Goal: Information Seeking & Learning: Check status

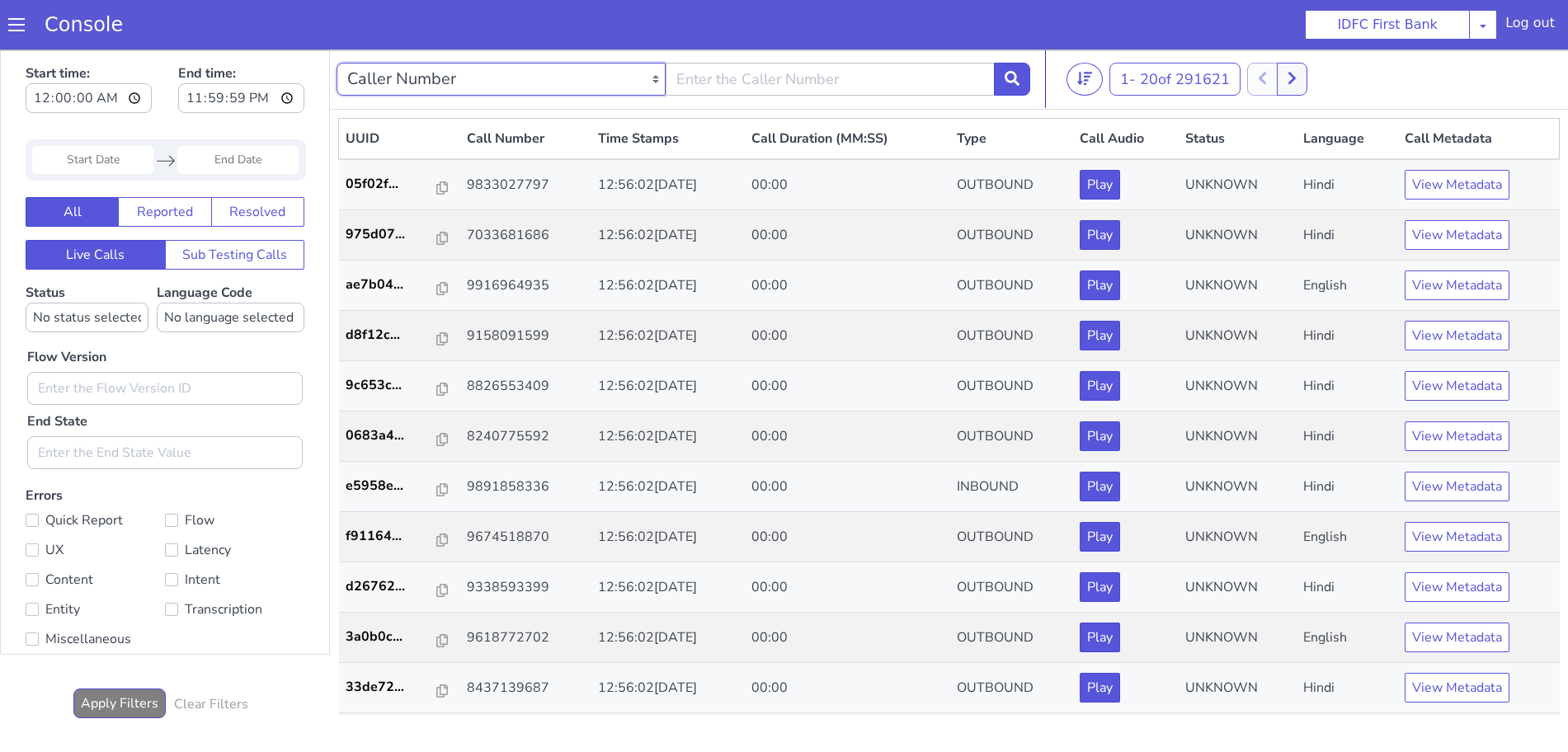
click at [658, 83] on select "Caller Number Call UUID Custom Parameter" at bounding box center [501, 78] width 329 height 33
select select "callUUID"
click at [337, 62] on select "Caller Number Call UUID Custom Parameter" at bounding box center [501, 78] width 329 height 33
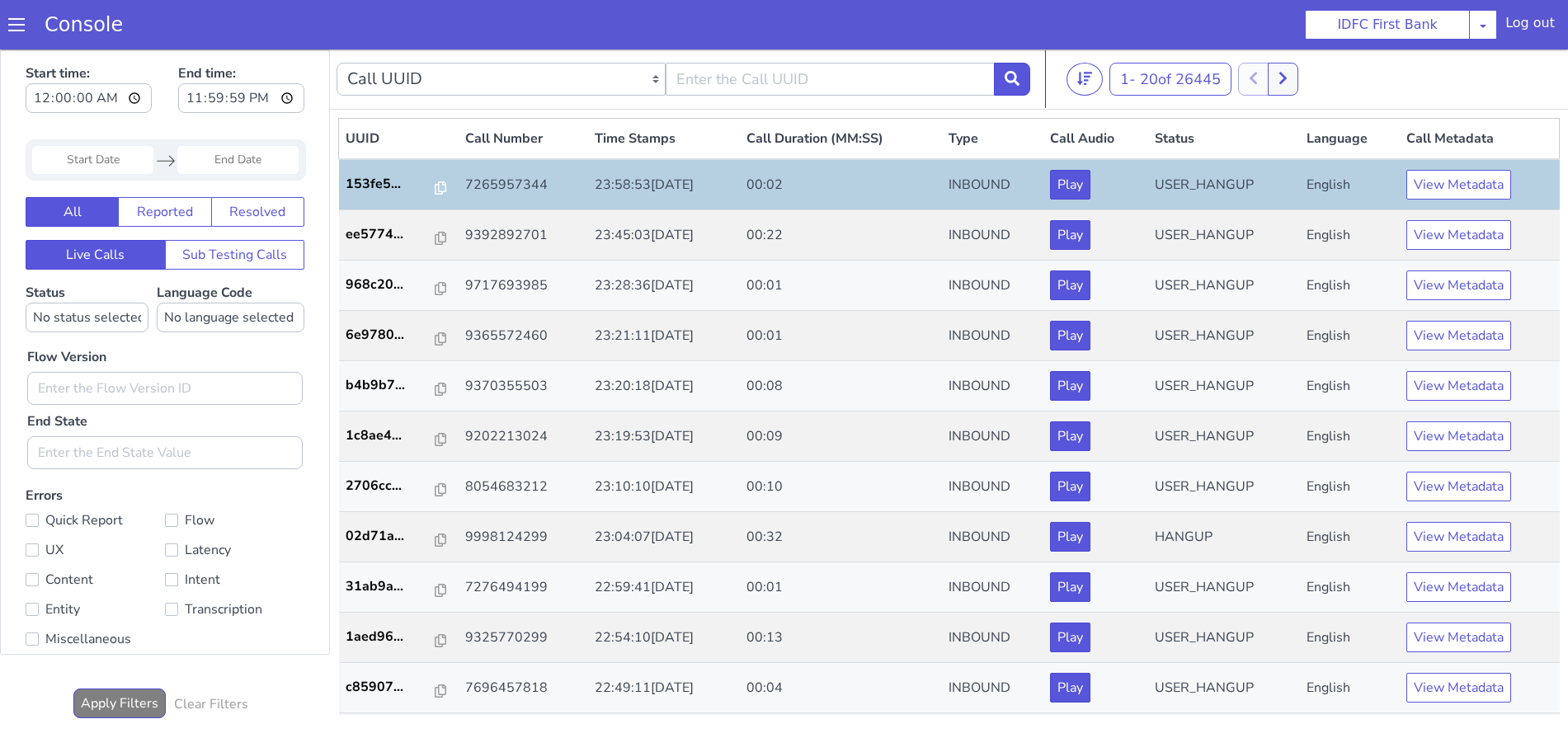
click at [77, 163] on input "Start Date" at bounding box center [93, 160] width 121 height 28
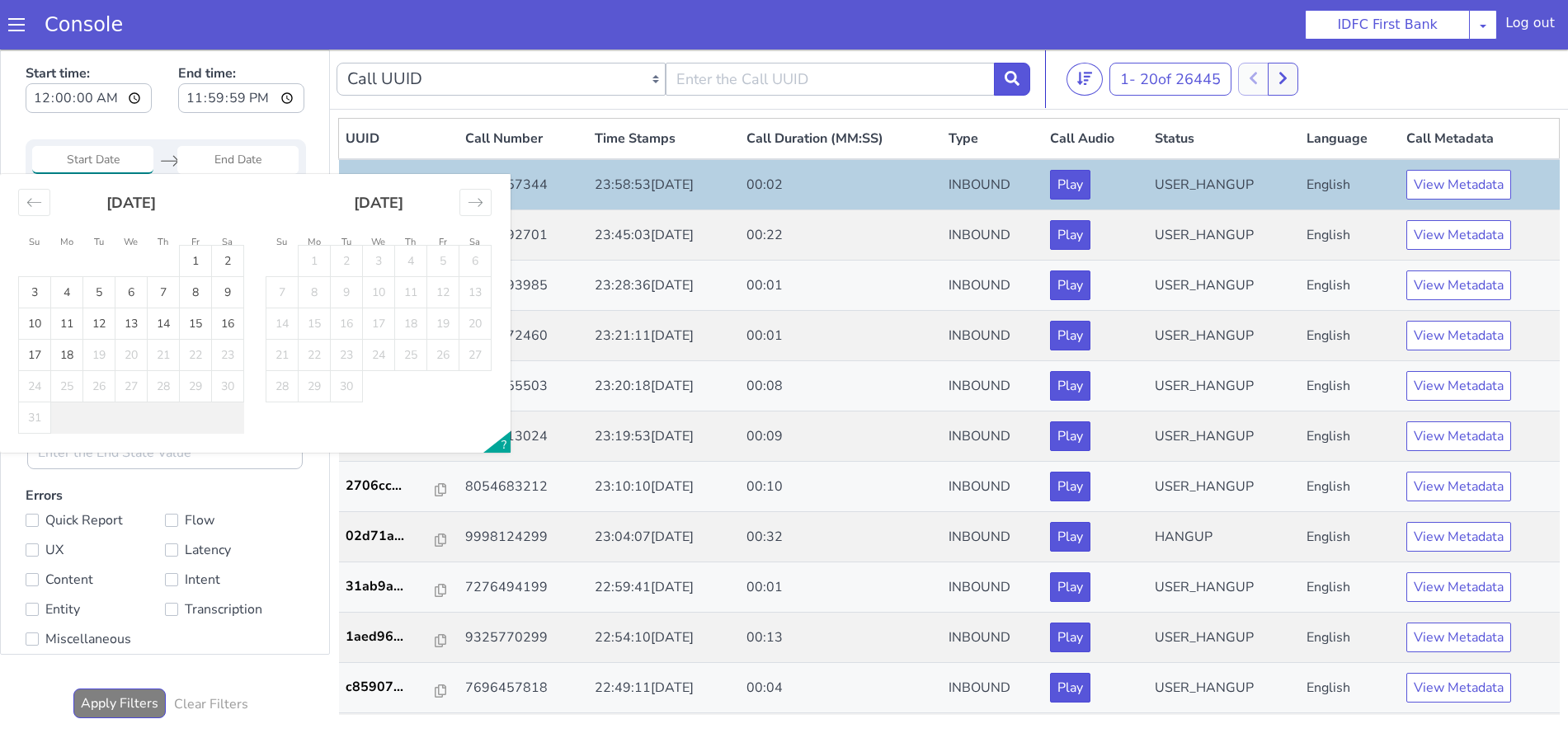
click at [78, 165] on input "Start Date" at bounding box center [93, 160] width 121 height 28
click at [27, 201] on icon "Move backward to switch to the previous month." at bounding box center [33, 202] width 16 height 16
click at [93, 256] on td "1" at bounding box center [100, 261] width 33 height 32
type input "01 Jul 2025"
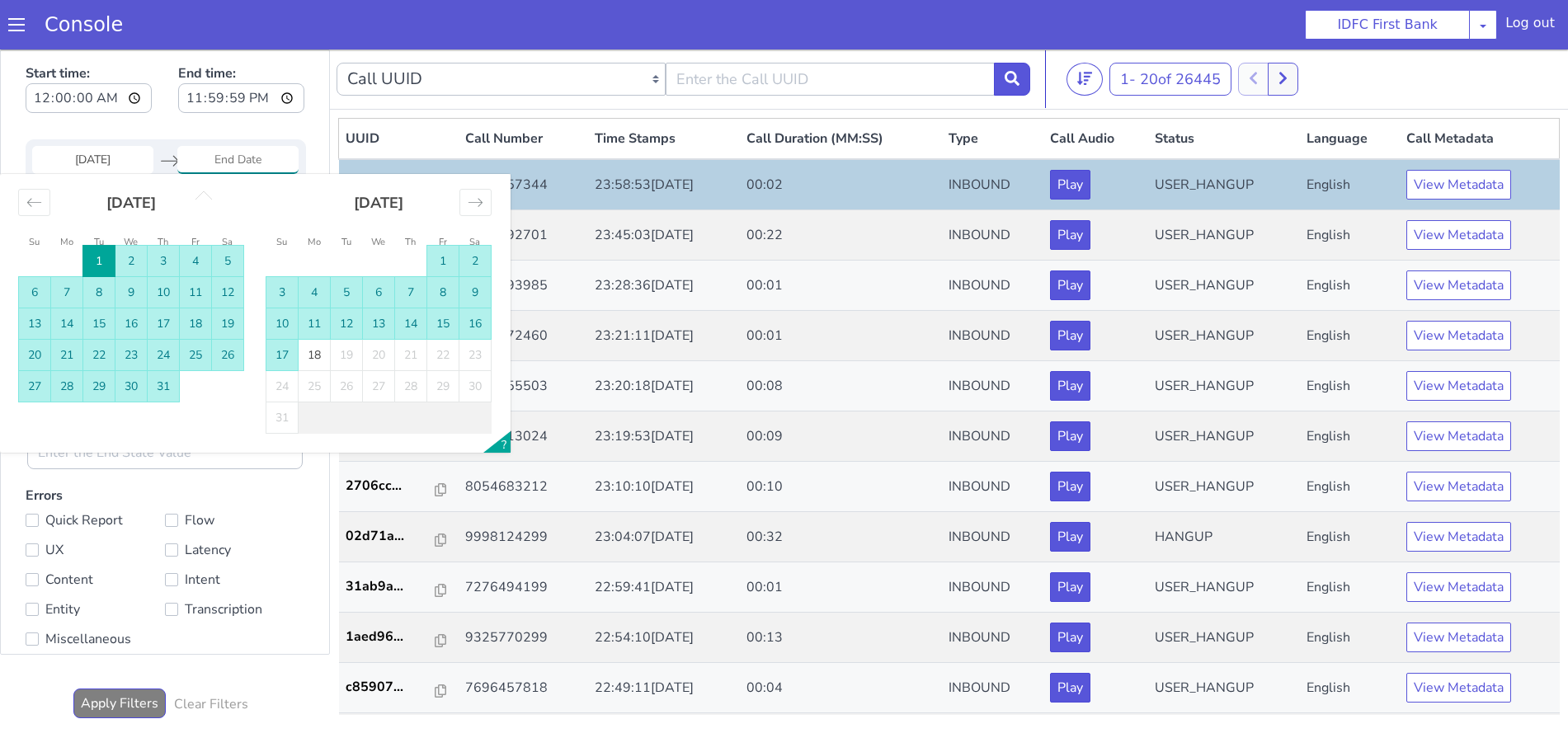
click at [284, 349] on td "17" at bounding box center [283, 355] width 33 height 32
type input "17 Aug 2025"
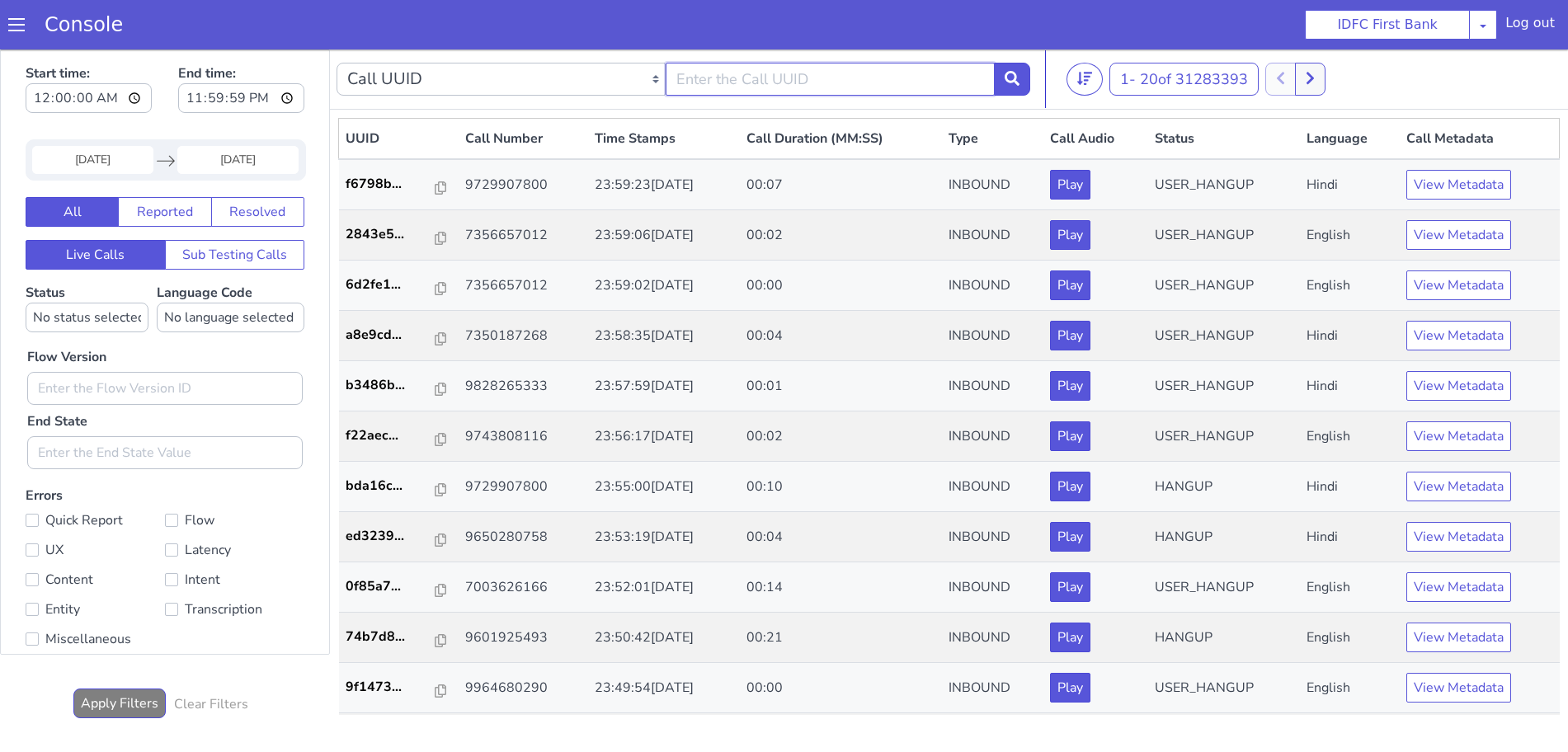
paste input "https://meet.google.com/wrs-emcx-epj?authuser=0"
type input "https://meet.google.com/wrs-emcx-epj?authuser=0"
click at [1032, 78] on nav "Caller Number Call UUID Custom Parameter https://meet.google.com/wrs-emcx-epj?a…" at bounding box center [950, 79] width 1239 height 60
drag, startPoint x: 672, startPoint y: 81, endPoint x: 1235, endPoint y: 64, distance: 563.3
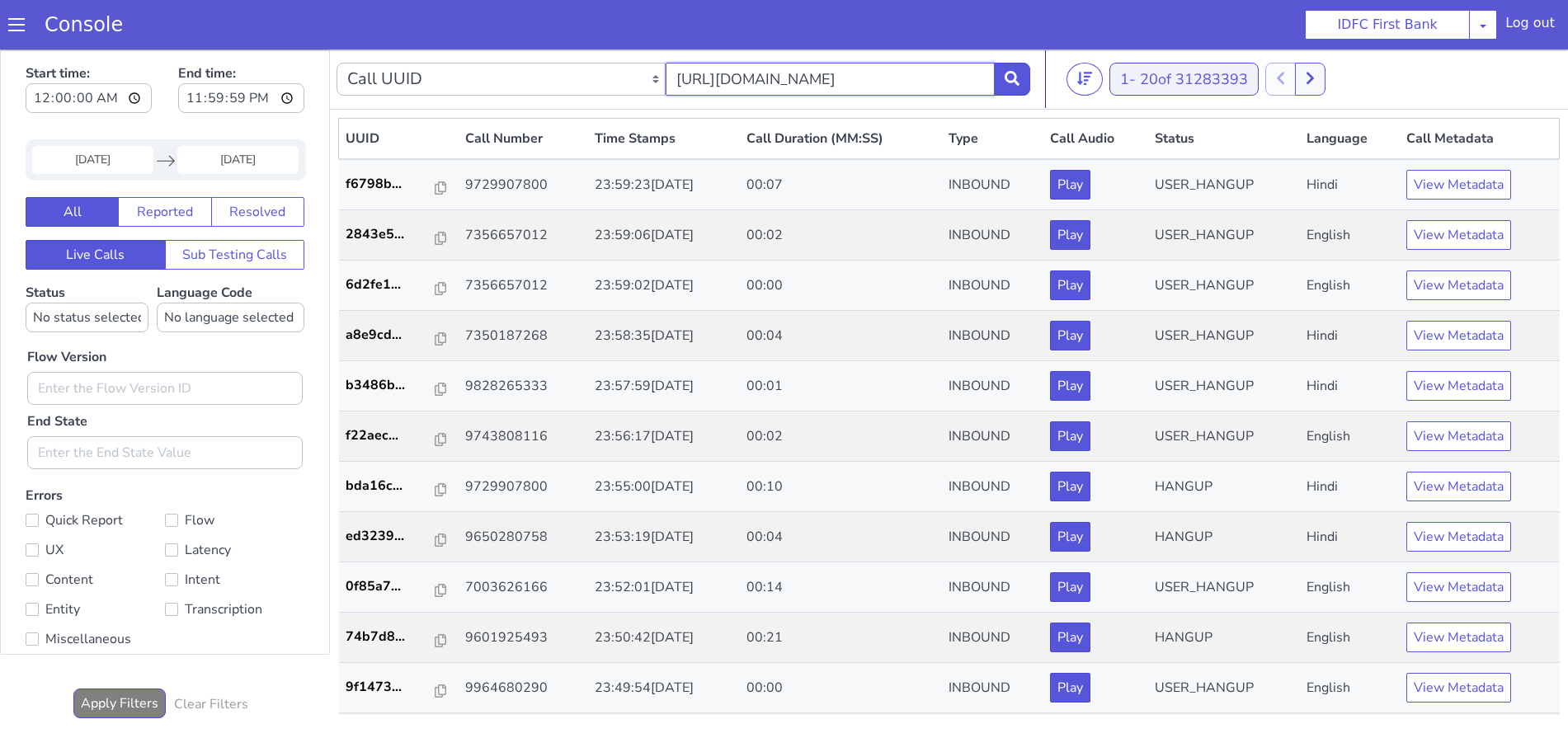
click at [1235, 64] on nav "Caller Number Call UUID Custom Parameter https://meet.google.com/wrs-emcx-epj?a…" at bounding box center [950, 79] width 1239 height 60
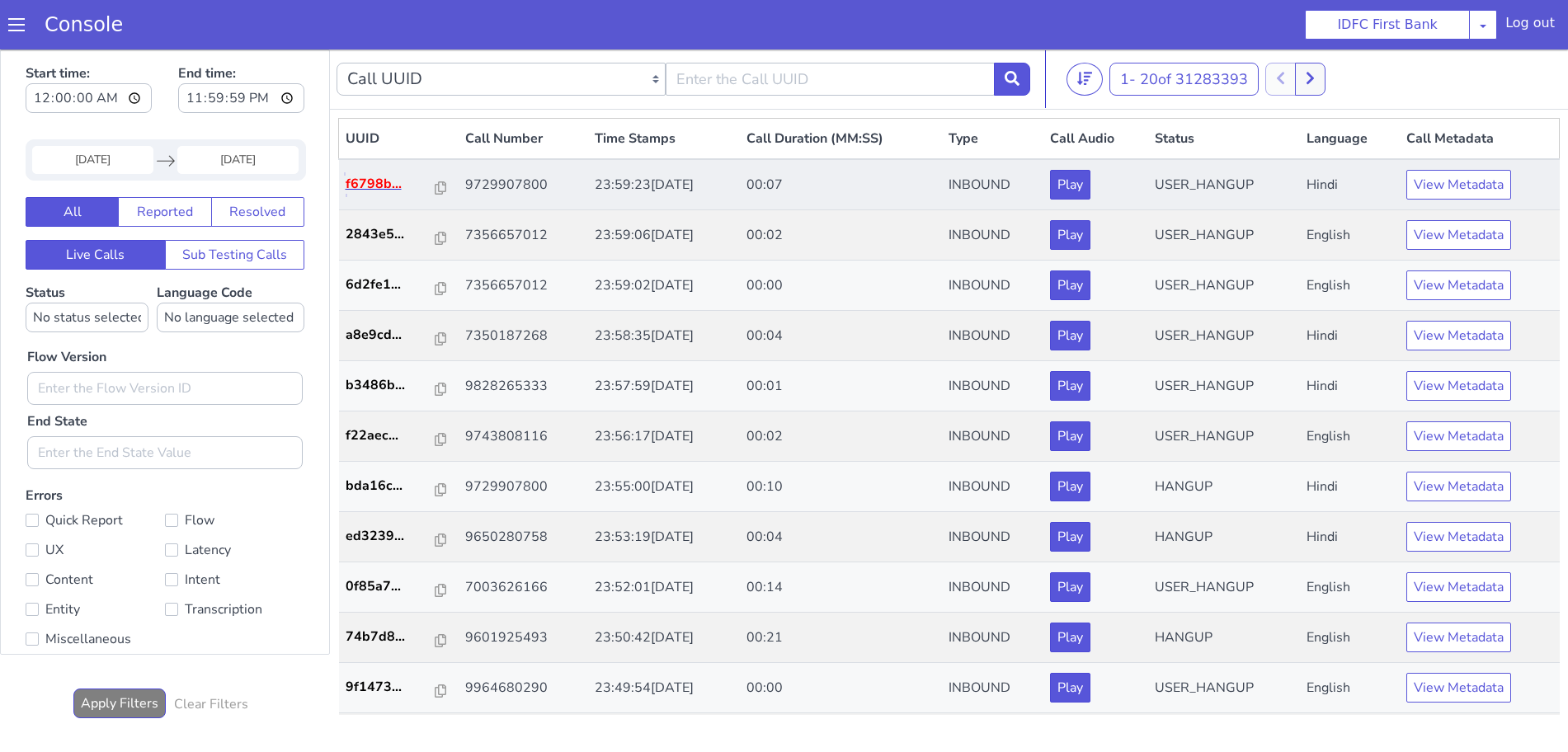
click at [361, 187] on p "f6798b..." at bounding box center [392, 183] width 91 height 20
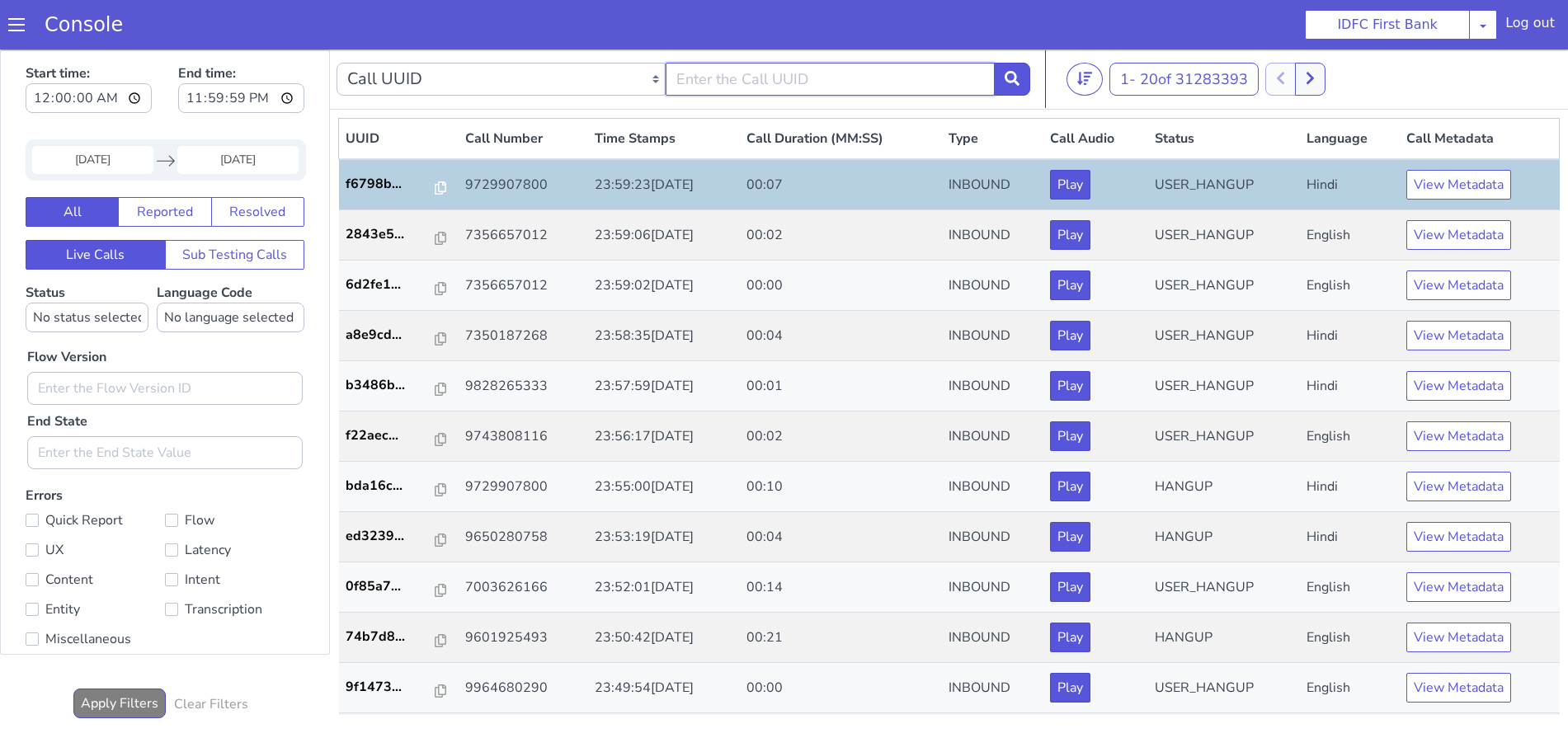
click at [764, 64] on input "text" at bounding box center [831, 78] width 329 height 33
paste input "f6798ba4-c135-4175-b4e9-8d007cff3977"
type input "f6798ba4-c135-4175-b4e9-8d007cff3977"
click at [1037, 73] on nav "Caller Number Call UUID Custom Parameter f6798ba4-c135-4175-b4e9-8d007cff3977 1…" at bounding box center [950, 79] width 1239 height 60
click at [1017, 74] on icon at bounding box center [1013, 78] width 15 height 15
